Goal: Navigation & Orientation: Find specific page/section

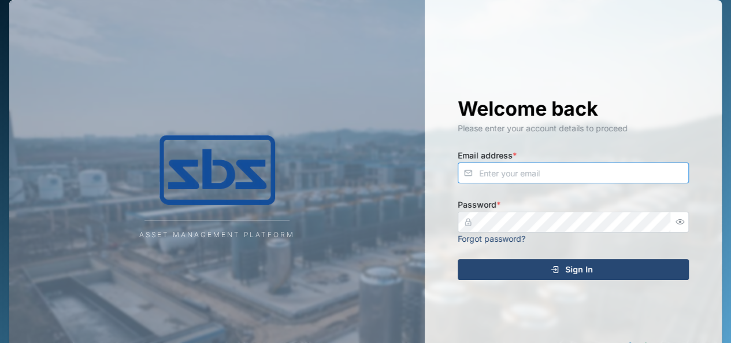
type input "[EMAIL_ADDRESS][DOMAIN_NAME]"
click at [570, 271] on span "Sign In" at bounding box center [579, 270] width 28 height 20
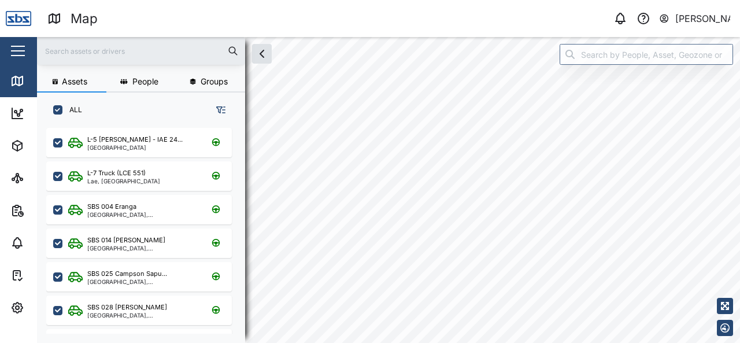
checkbox input "true"
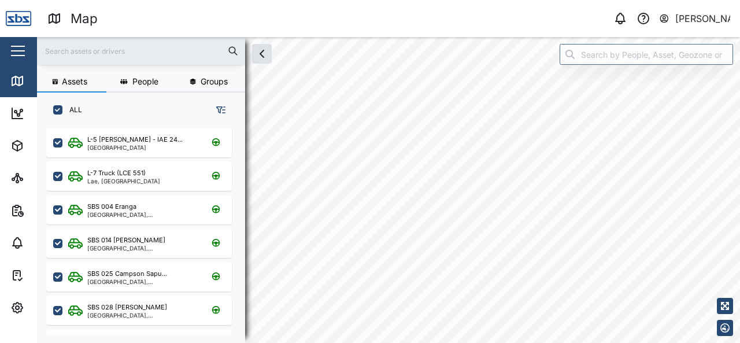
checkbox input "true"
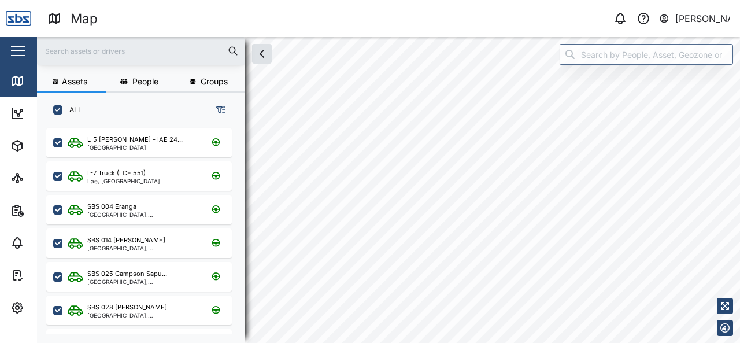
checkbox input "true"
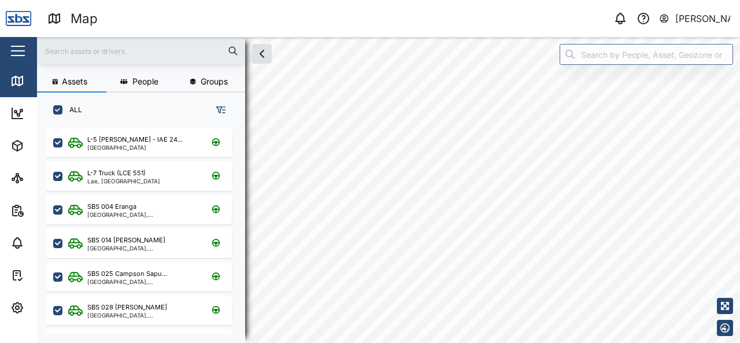
checkbox input "true"
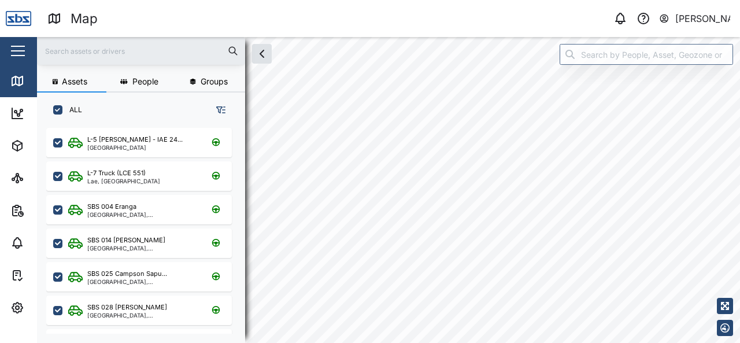
checkbox input "true"
click at [266, 60] on icon "button" at bounding box center [262, 54] width 14 height 14
